Goal: Information Seeking & Learning: Learn about a topic

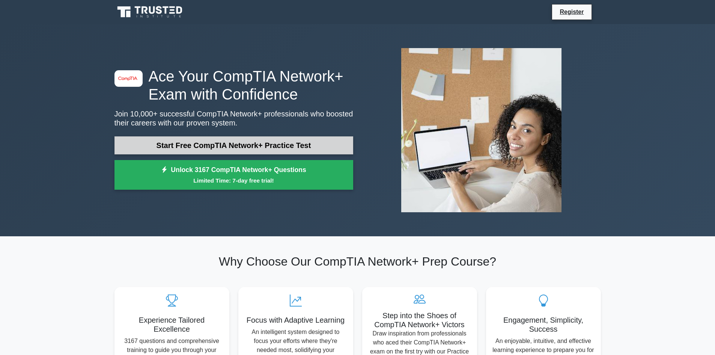
click at [274, 149] on link "Start Free CompTIA Network+ Practice Test" at bounding box center [233, 145] width 239 height 18
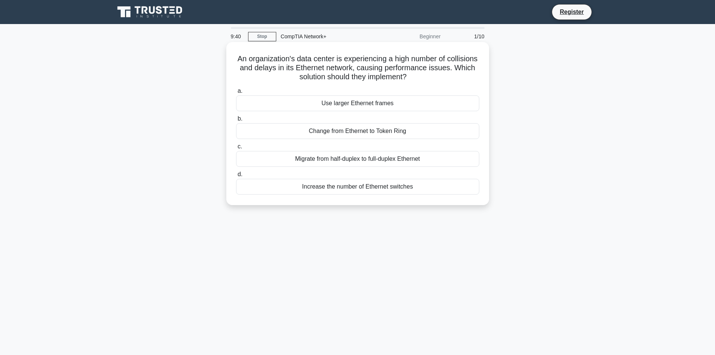
click at [317, 161] on div "Migrate from half-duplex to full-duplex Ethernet" at bounding box center [357, 159] width 243 height 16
click at [236, 149] on input "c. Migrate from half-duplex to full-duplex Ethernet" at bounding box center [236, 146] width 0 height 5
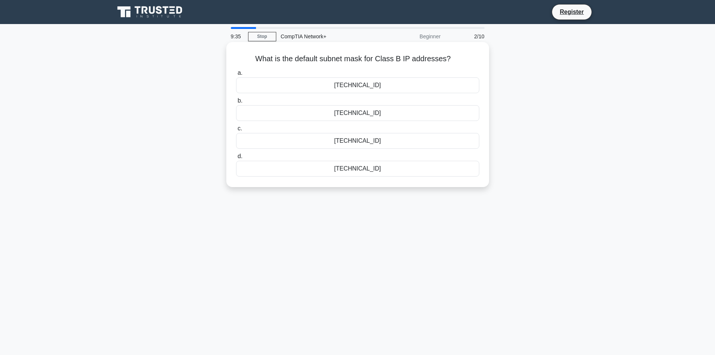
click at [342, 171] on div "255.255.255.0" at bounding box center [357, 169] width 243 height 16
click at [236, 159] on input "d. 255.255.255.0" at bounding box center [236, 156] width 0 height 5
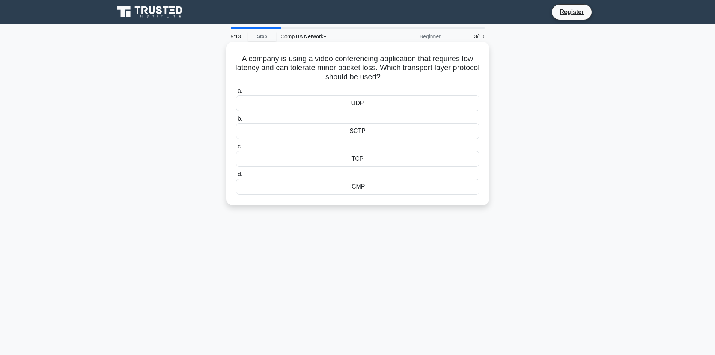
click at [364, 103] on div "UDP" at bounding box center [357, 103] width 243 height 16
click at [236, 93] on input "a. UDP" at bounding box center [236, 91] width 0 height 5
click at [358, 132] on div "Lease Duration" at bounding box center [357, 131] width 243 height 16
click at [236, 121] on input "b. Lease Duration" at bounding box center [236, 118] width 0 height 5
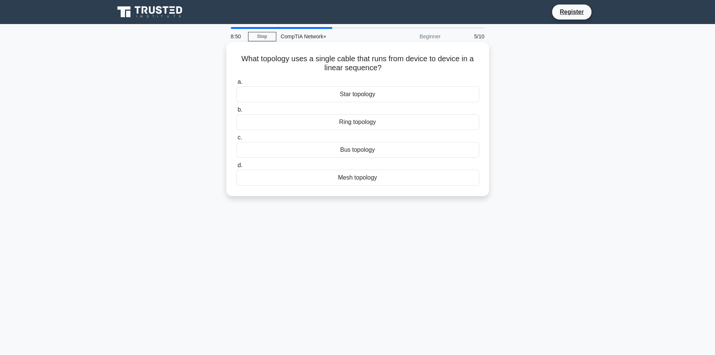
click at [367, 152] on div "Bus topology" at bounding box center [357, 150] width 243 height 16
click at [236, 140] on input "c. Bus topology" at bounding box center [236, 137] width 0 height 5
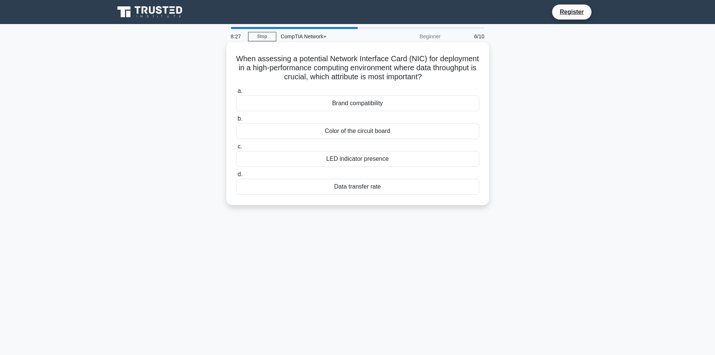
click at [359, 188] on div "Data transfer rate" at bounding box center [357, 187] width 243 height 16
click at [236, 177] on input "d. Data transfer rate" at bounding box center [236, 174] width 0 height 5
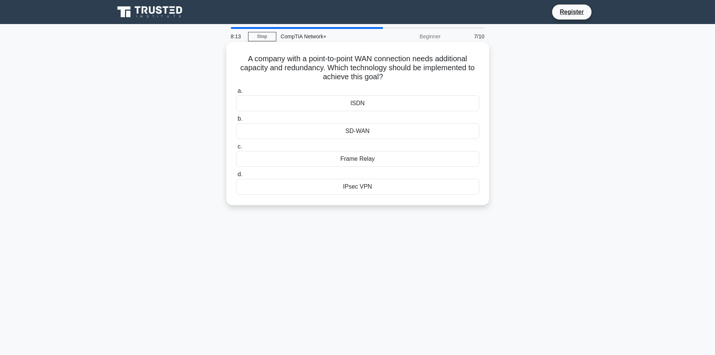
click at [356, 184] on div "IPsec VPN" at bounding box center [357, 187] width 243 height 16
click at [236, 177] on input "d. IPsec VPN" at bounding box center [236, 174] width 0 height 5
click at [364, 186] on div "FTP" at bounding box center [357, 187] width 243 height 16
click at [236, 177] on input "d. FTP" at bounding box center [236, 174] width 0 height 5
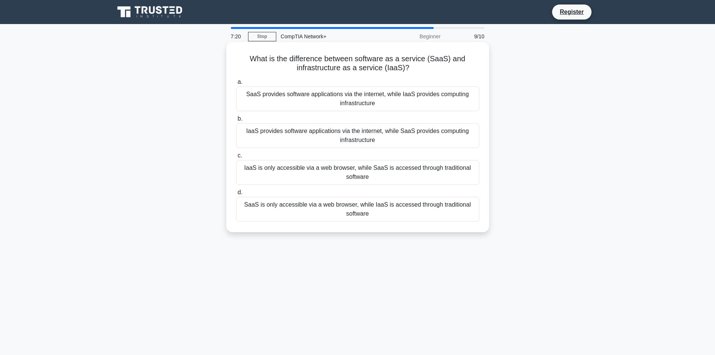
click at [376, 100] on div "SaaS provides software applications via the internet, while IaaS provides compu…" at bounding box center [357, 98] width 243 height 25
click at [236, 84] on input "a. SaaS provides software applications via the internet, while IaaS provides co…" at bounding box center [236, 82] width 0 height 5
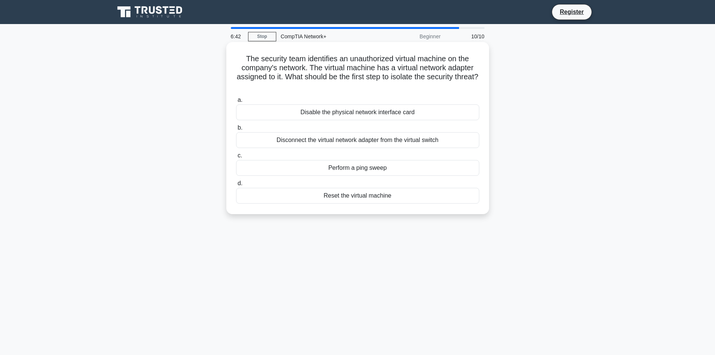
click at [445, 143] on div "Disconnect the virtual network adapter from the virtual switch" at bounding box center [357, 140] width 243 height 16
click at [236, 130] on input "b. Disconnect the virtual network adapter from the virtual switch" at bounding box center [236, 127] width 0 height 5
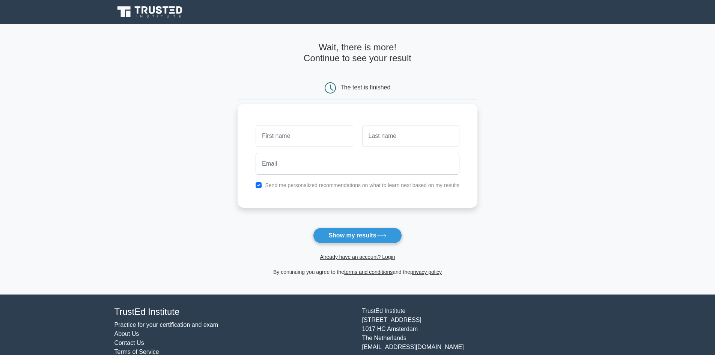
click at [299, 135] on input "text" at bounding box center [304, 136] width 97 height 22
type input "[PERSON_NAME]"
click at [397, 137] on input "text" at bounding box center [410, 136] width 97 height 22
type input "Remolado"
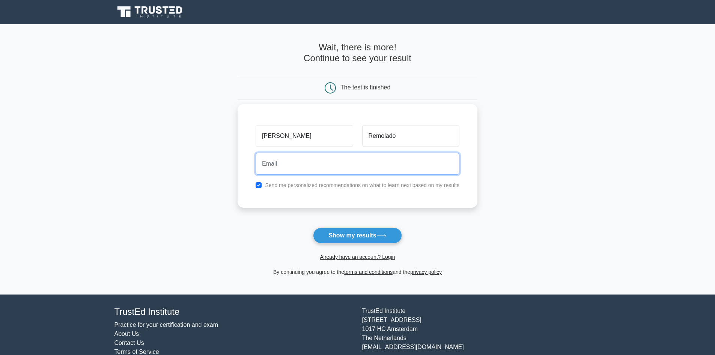
click at [381, 164] on input "email" at bounding box center [358, 164] width 204 height 22
type input "alfie_mae@yahoo.com"
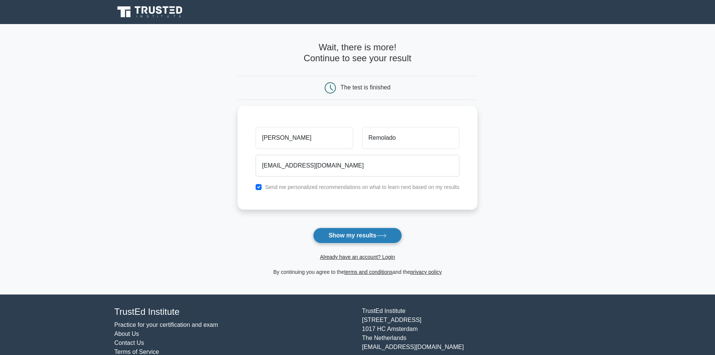
click at [363, 236] on button "Show my results" at bounding box center [357, 235] width 89 height 16
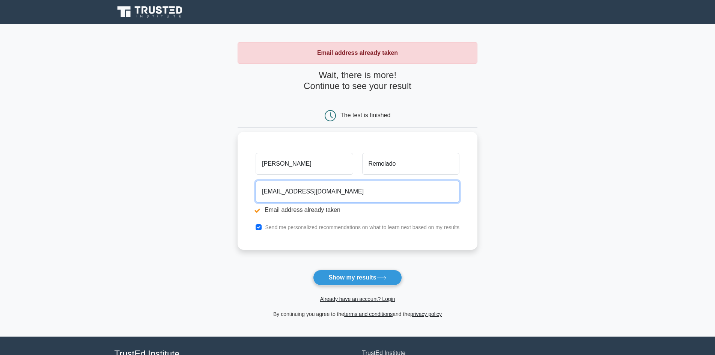
click at [343, 191] on input "[EMAIL_ADDRESS][DOMAIN_NAME]" at bounding box center [358, 192] width 204 height 22
drag, startPoint x: 351, startPoint y: 192, endPoint x: 167, endPoint y: 185, distance: 184.4
click at [167, 185] on main "Email address already taken Wait, there is more! Continue to see your result Th…" at bounding box center [357, 180] width 715 height 312
type input "amaefiel01@gmail.com"
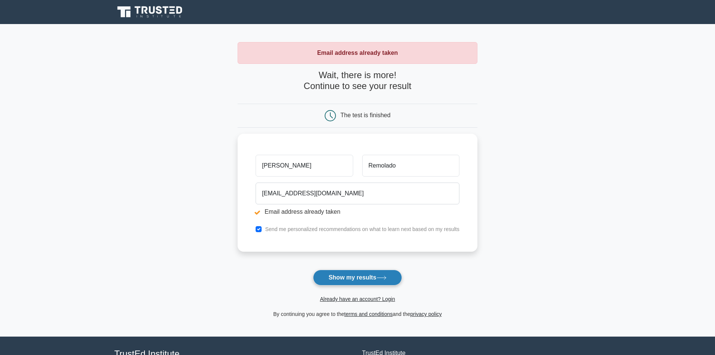
click at [357, 278] on button "Show my results" at bounding box center [357, 277] width 89 height 16
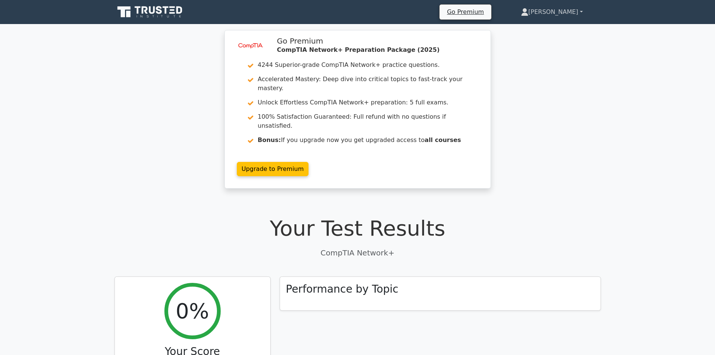
click at [569, 14] on link "[PERSON_NAME]" at bounding box center [552, 12] width 98 height 15
click at [549, 31] on link "Profile" at bounding box center [532, 30] width 59 height 12
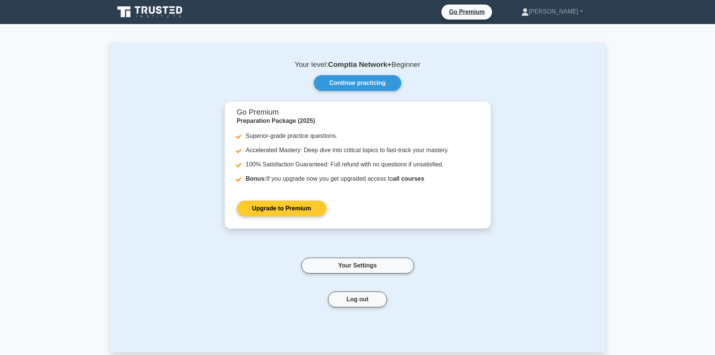
click at [287, 212] on link "Upgrade to Premium" at bounding box center [282, 208] width 90 height 16
click at [572, 10] on link "[PERSON_NAME]" at bounding box center [552, 11] width 98 height 15
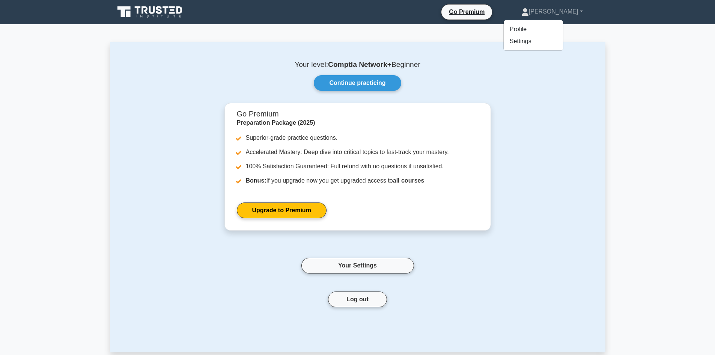
click at [159, 14] on icon at bounding box center [159, 10] width 6 height 8
